Goal: Information Seeking & Learning: Learn about a topic

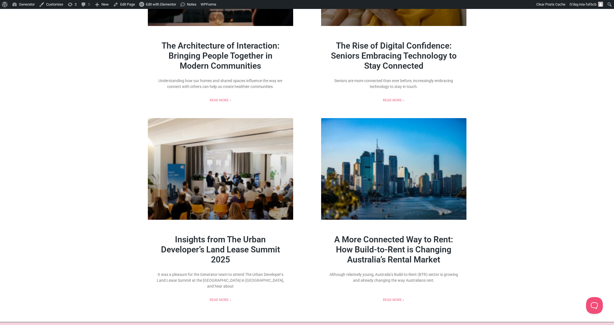
scroll to position [781, 0]
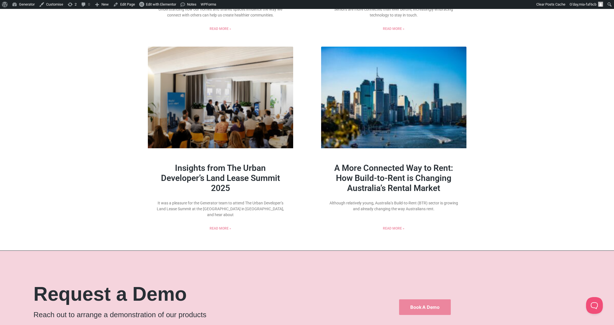
click at [427, 183] on link "A More Connected Way to Rent: How Build-to-Rent is Changing Australia’s Rental …" at bounding box center [393, 178] width 119 height 30
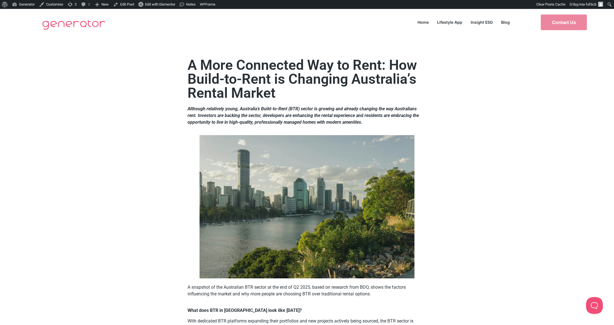
drag, startPoint x: 419, startPoint y: 43, endPoint x: 291, endPoint y: 33, distance: 128.4
click at [418, 43] on div at bounding box center [307, 46] width 319 height 14
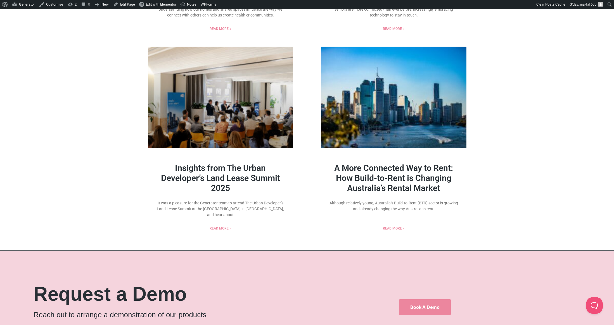
click at [370, 146] on link at bounding box center [393, 98] width 145 height 102
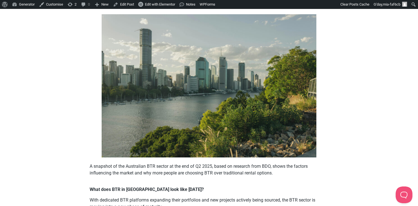
scroll to position [121, 0]
